Goal: Navigation & Orientation: Find specific page/section

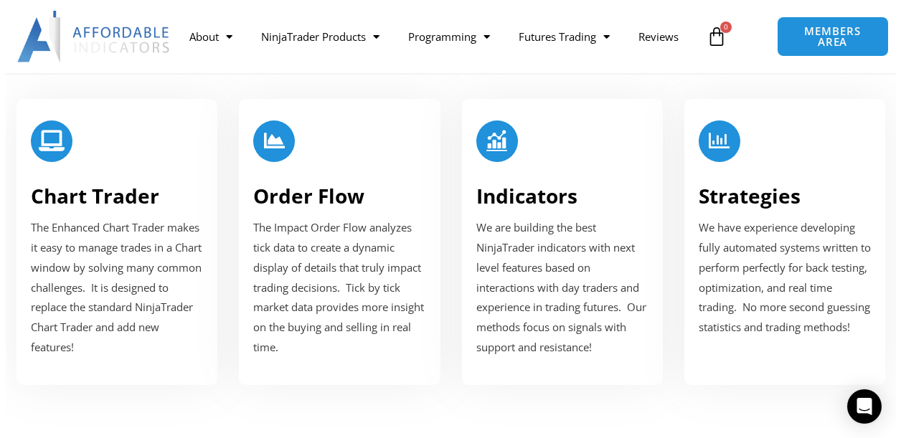
scroll to position [1867, 0]
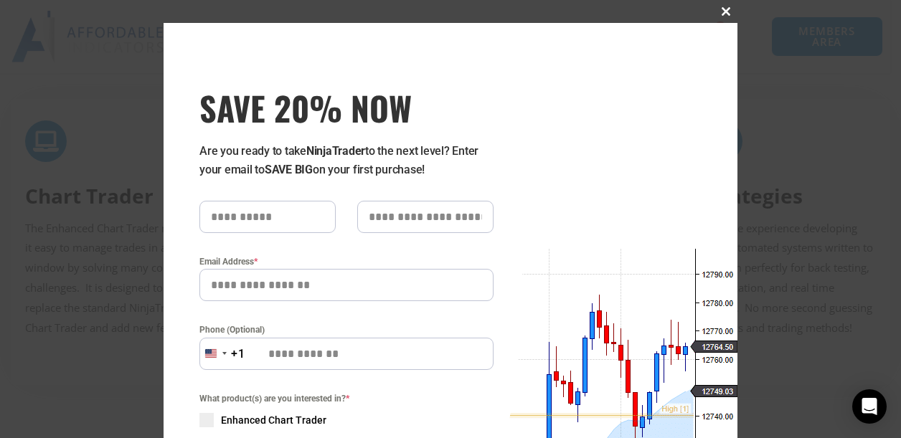
click at [721, 9] on span "SAVE 20% NOW popup" at bounding box center [725, 11] width 23 height 9
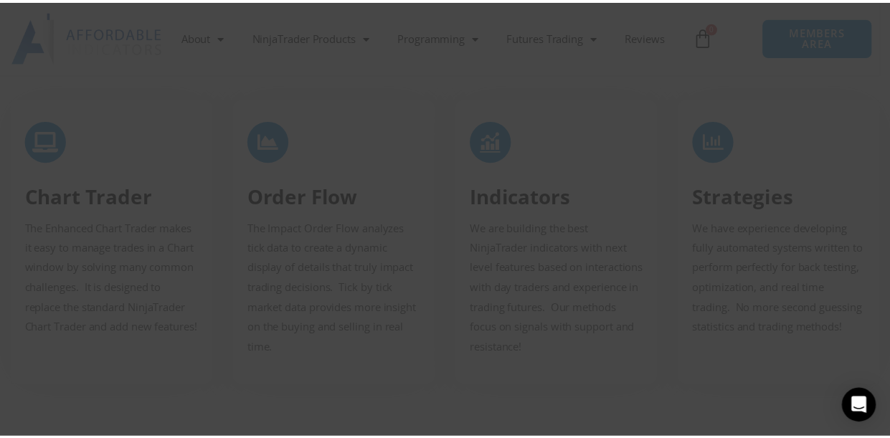
scroll to position [1864, 0]
